Goal: Information Seeking & Learning: Learn about a topic

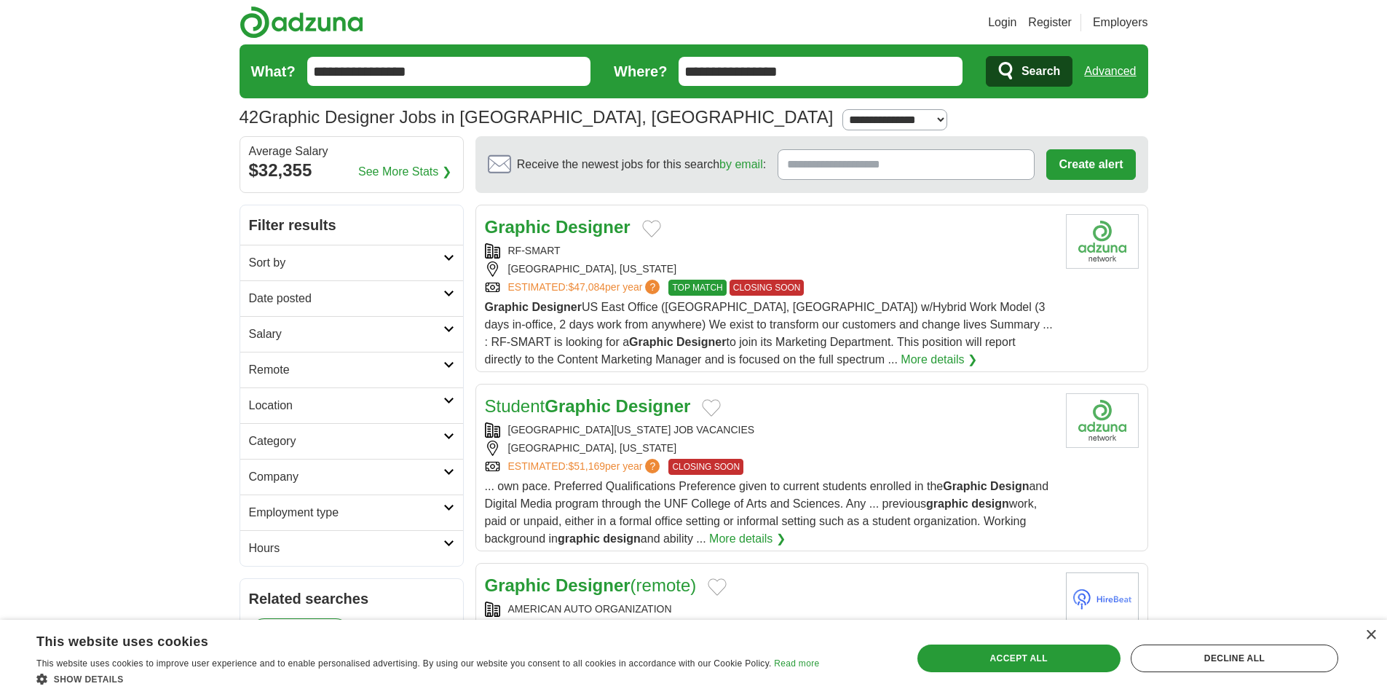
click at [609, 253] on div "RF-SMART" at bounding box center [769, 250] width 569 height 15
click at [900, 362] on link "More details ❯" at bounding box center [938, 359] width 76 height 17
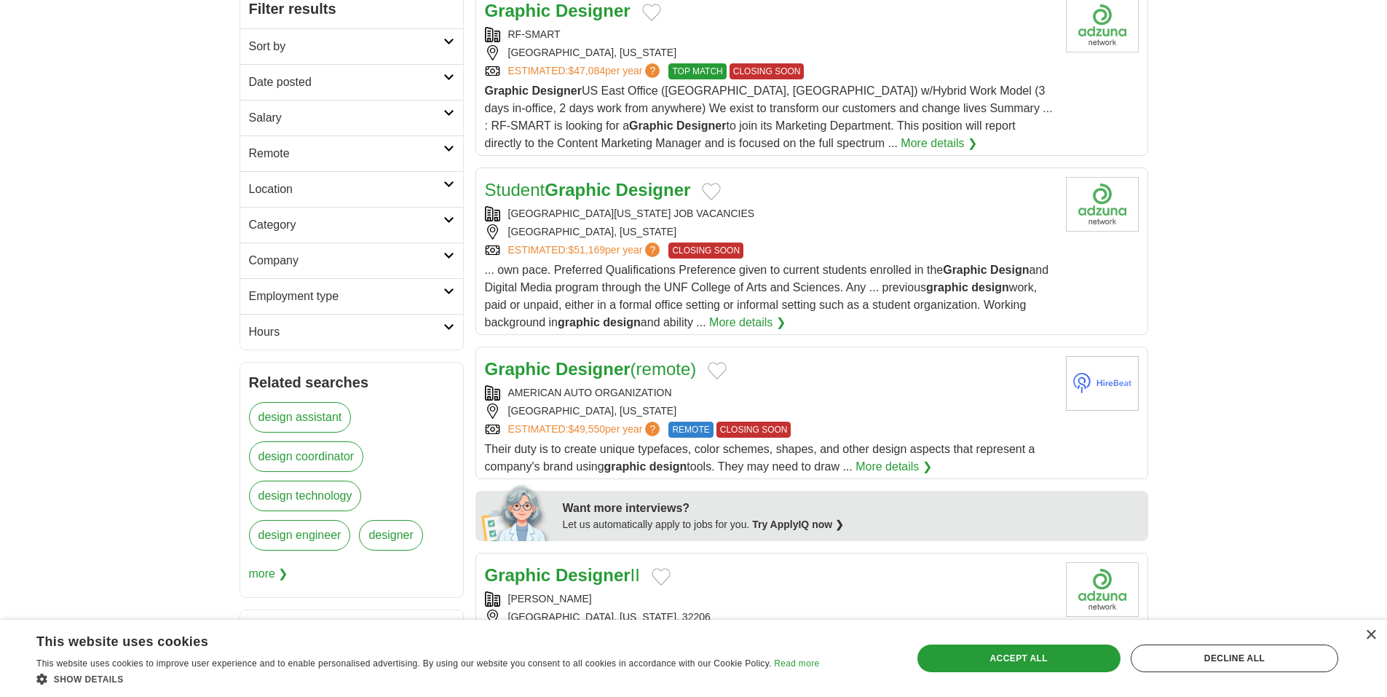
scroll to position [218, 0]
click at [815, 224] on div "[GEOGRAPHIC_DATA], [US_STATE]" at bounding box center [769, 229] width 569 height 15
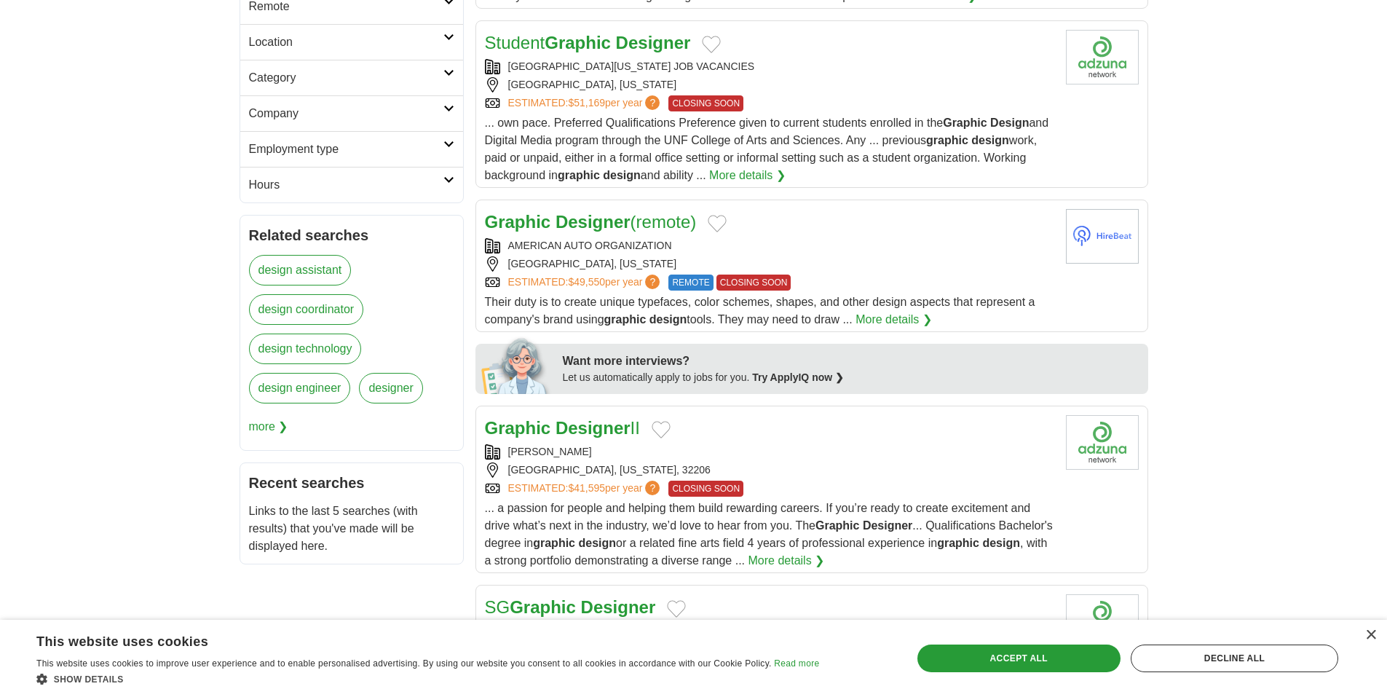
scroll to position [364, 0]
click at [678, 218] on link "Graphic Designer (remote)" at bounding box center [591, 221] width 212 height 20
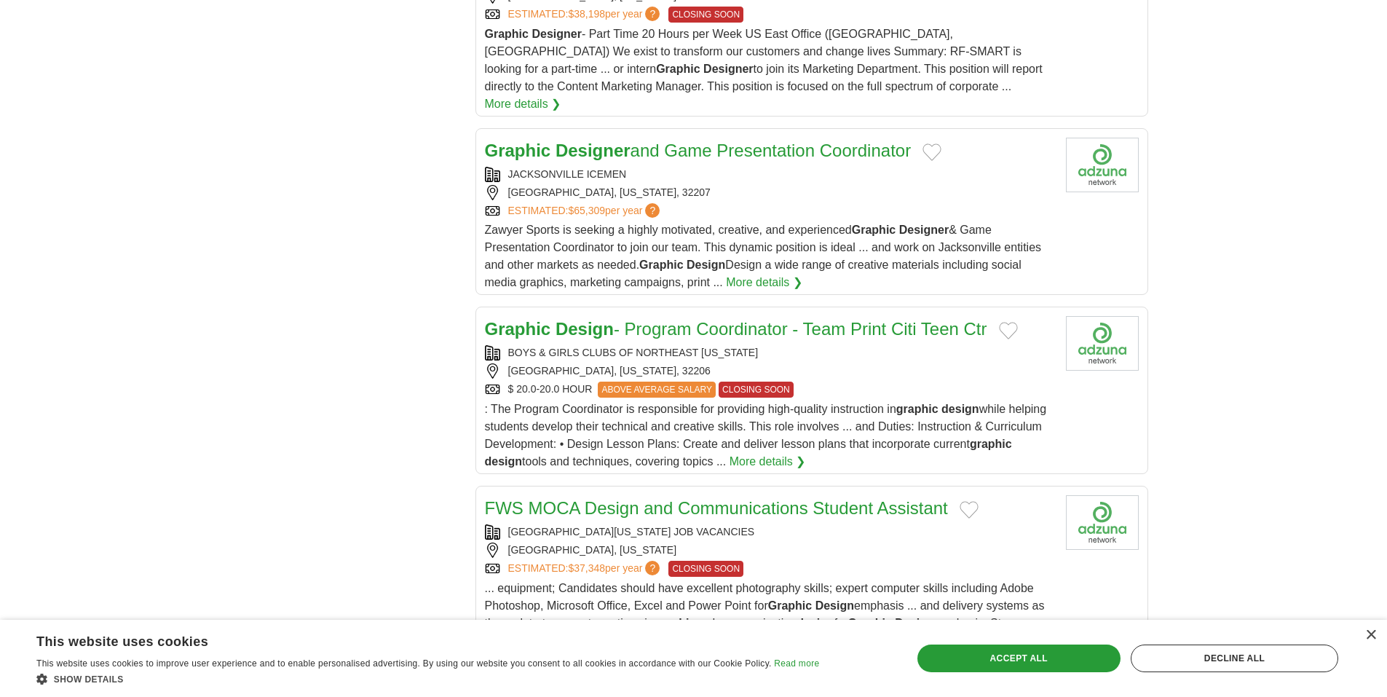
scroll to position [1529, 0]
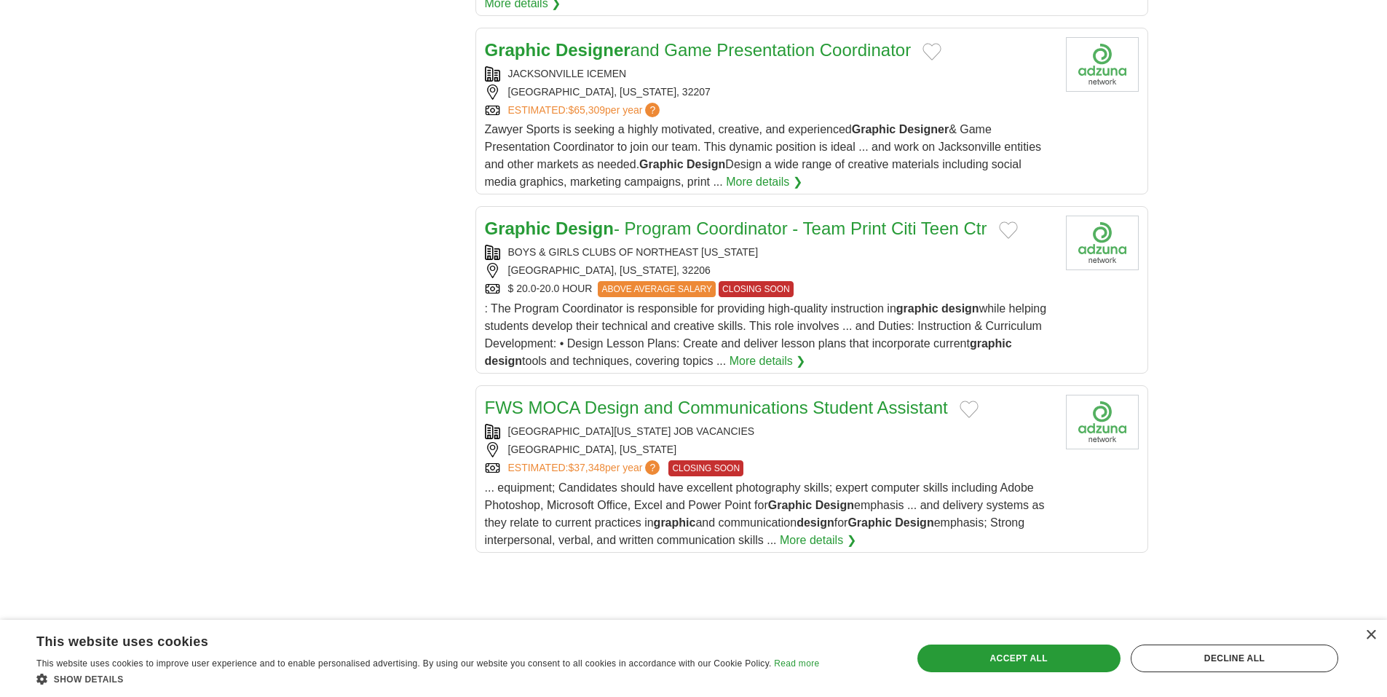
click at [900, 424] on div "[GEOGRAPHIC_DATA][US_STATE] JOB VACANCIES" at bounding box center [769, 431] width 569 height 15
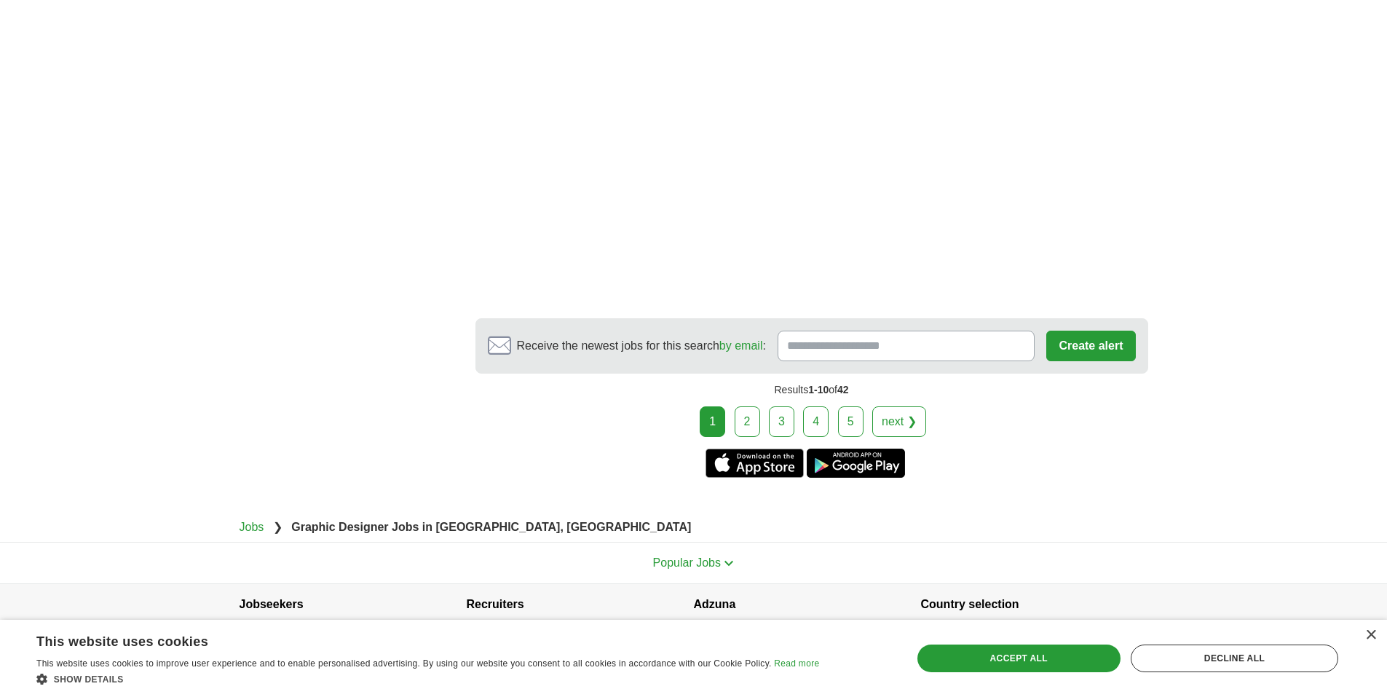
scroll to position [2607, 0]
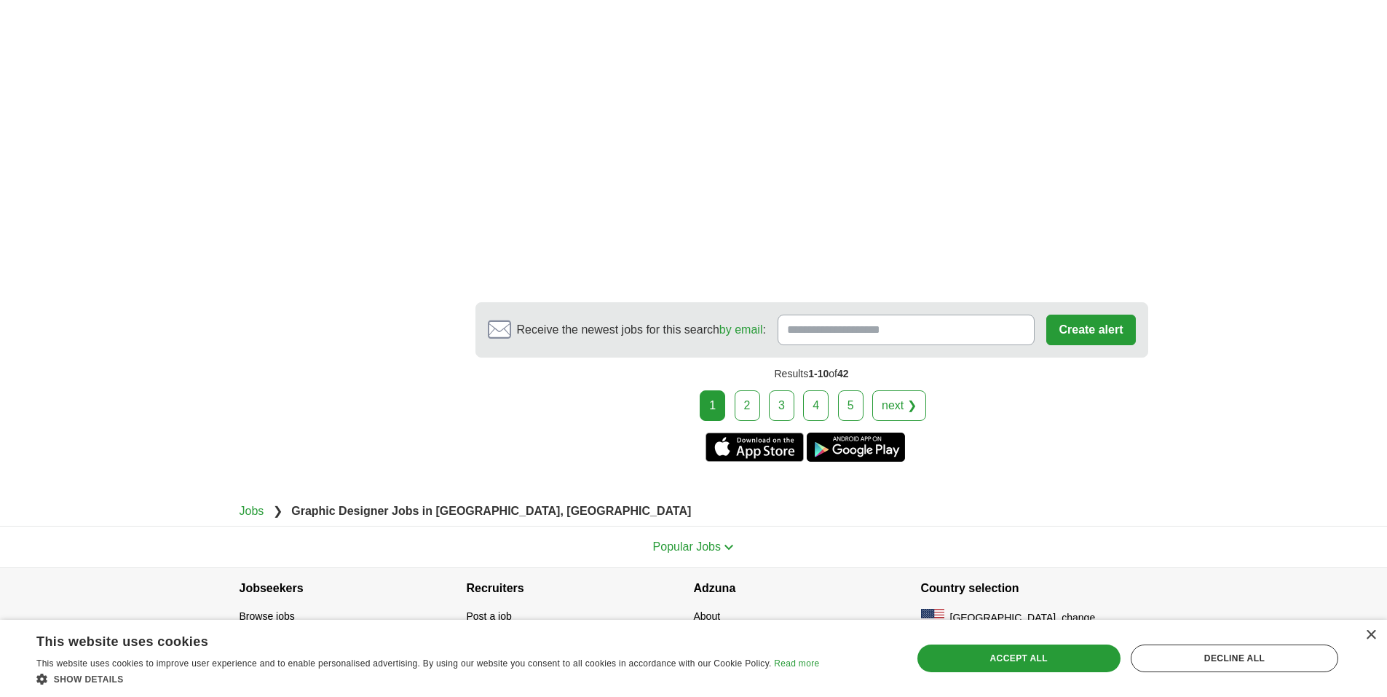
click at [745, 390] on link "2" at bounding box center [746, 405] width 25 height 31
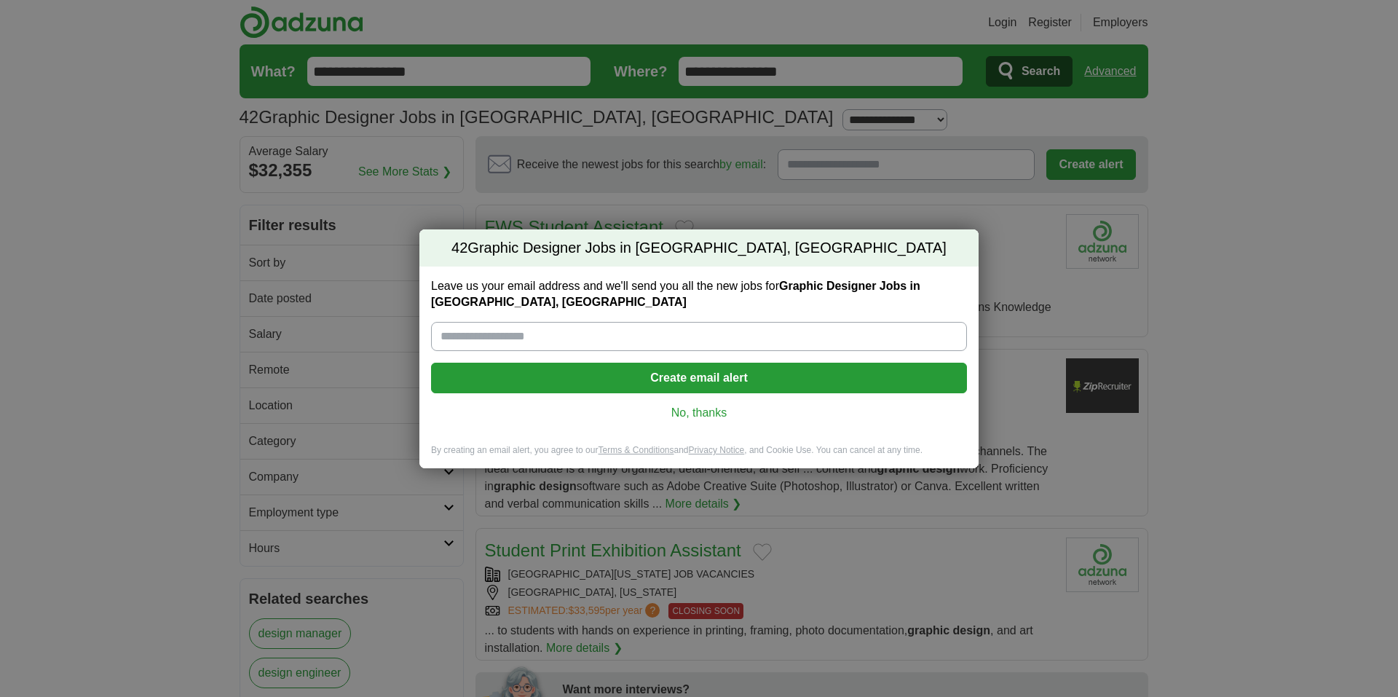
click at [696, 416] on link "No, thanks" at bounding box center [699, 413] width 512 height 16
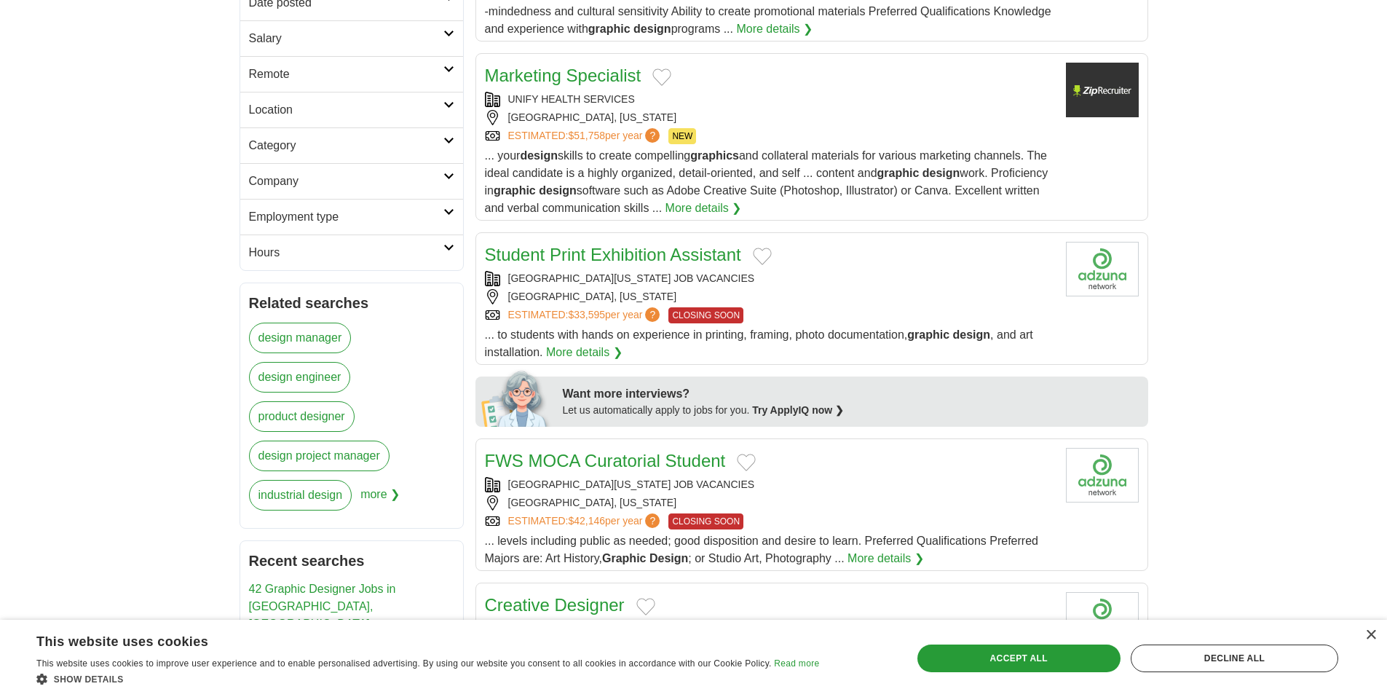
scroll to position [218, 0]
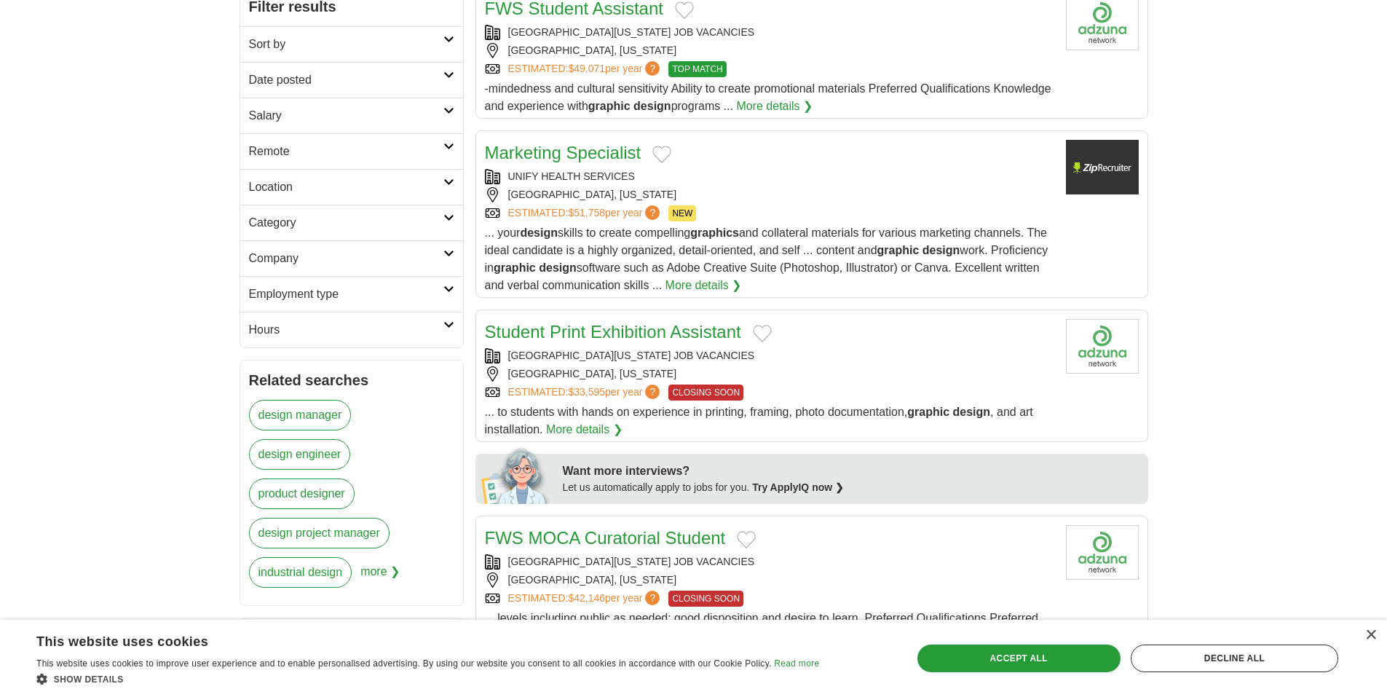
click at [702, 188] on div "[GEOGRAPHIC_DATA], [US_STATE]" at bounding box center [769, 194] width 569 height 15
